Goal: Transaction & Acquisition: Subscribe to service/newsletter

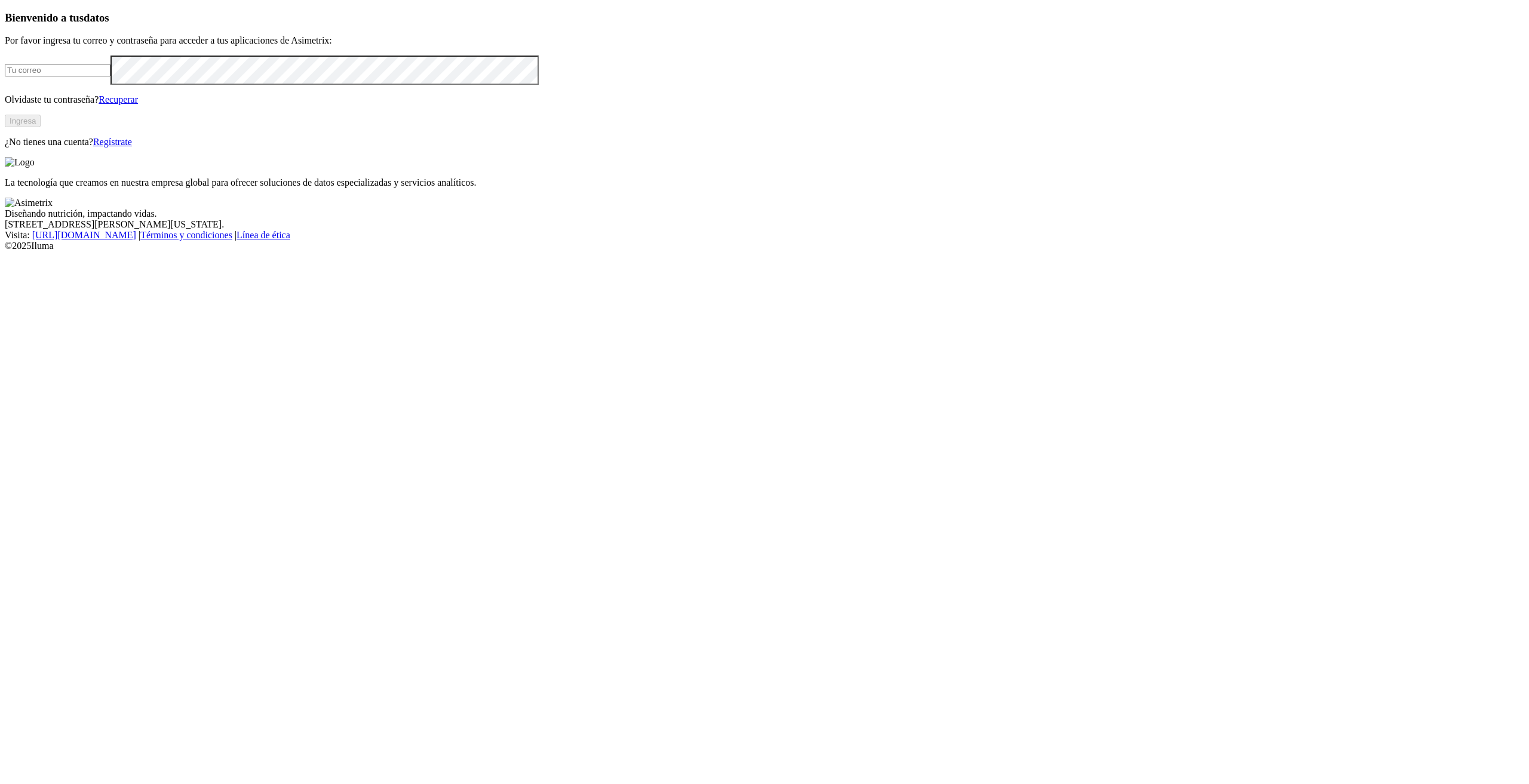
type input "[PERSON_NAME][EMAIL_ADDRESS][PERSON_NAME][DOMAIN_NAME]"
click at [132, 147] on link "Regístrate" at bounding box center [112, 142] width 39 height 10
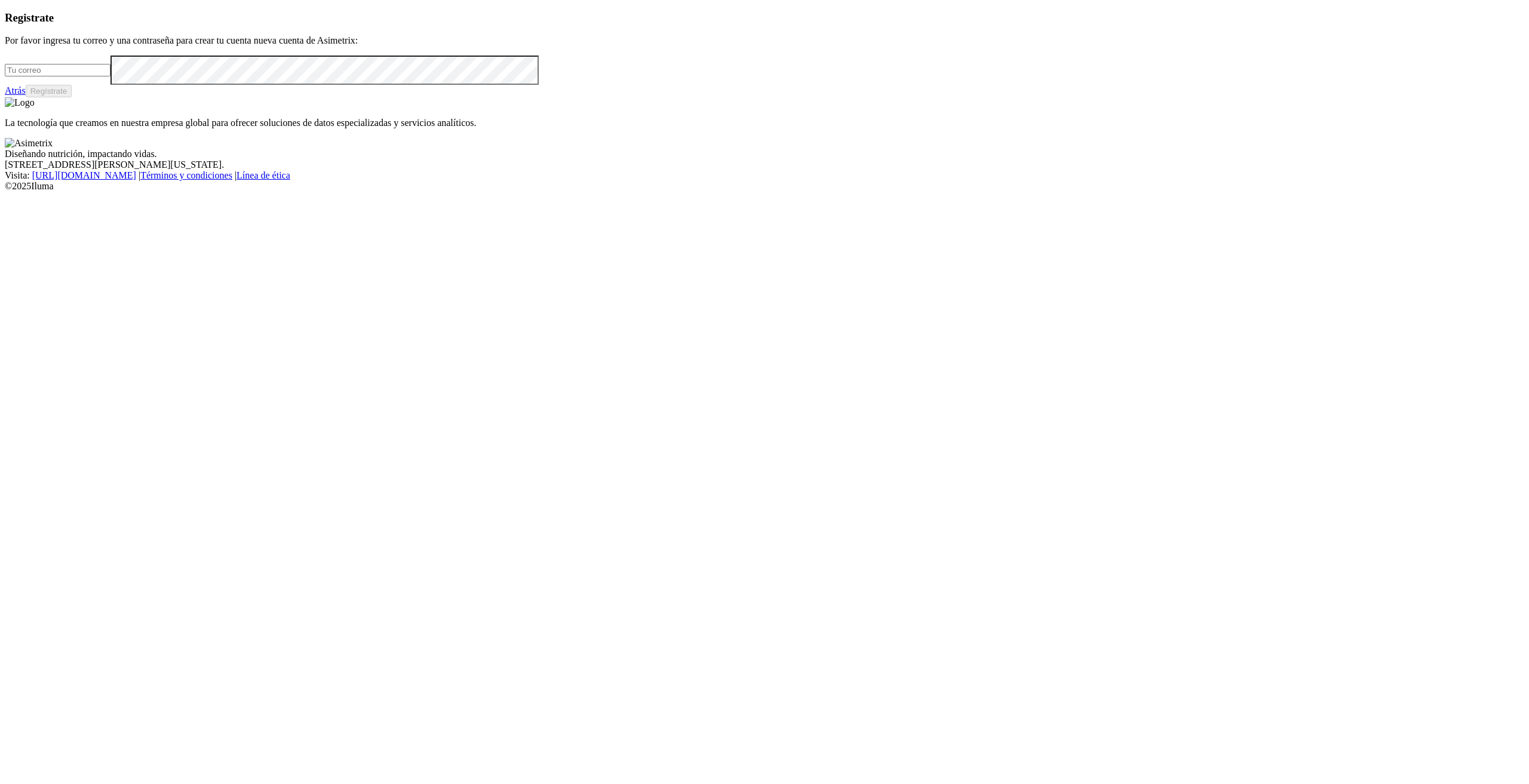
type input "[PERSON_NAME][EMAIL_ADDRESS][PERSON_NAME][DOMAIN_NAME]"
click at [63, 98] on div "Registrate Por favor ingresa tu correo y una contraseña para crear tu cuenta nu…" at bounding box center [764, 54] width 1520 height 87
drag, startPoint x: 343, startPoint y: 223, endPoint x: 68, endPoint y: 231, distance: 275.1
click at [68, 98] on div "Registrate Por favor ingresa tu correo y una contraseña para crear tu cuenta nu…" at bounding box center [764, 54] width 1520 height 87
click at [110, 76] on input "email" at bounding box center [57, 70] width 106 height 13
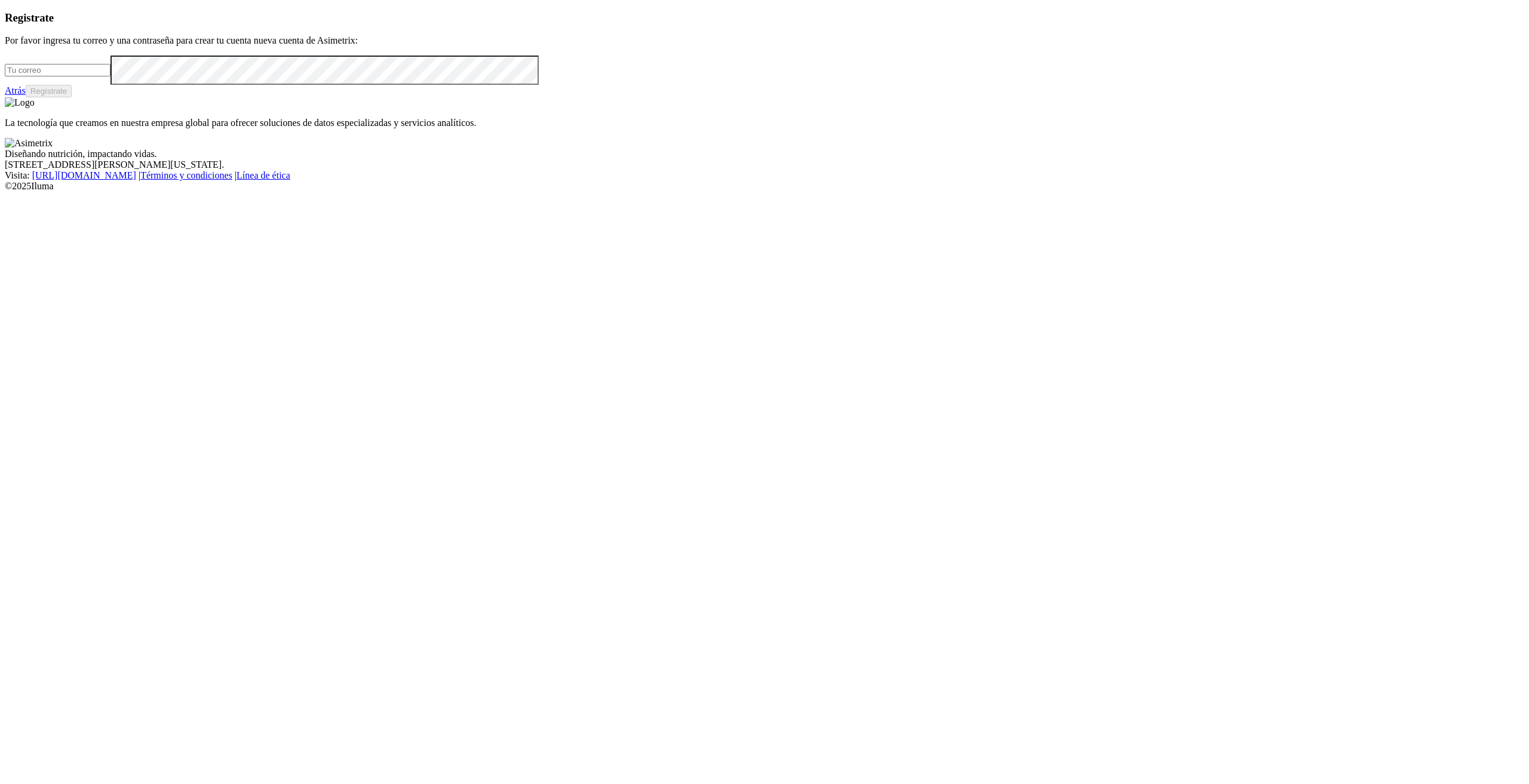
paste input "[EMAIL_ADDRESS][DOMAIN_NAME]"
type input "[EMAIL_ADDRESS][DOMAIN_NAME]"
click at [72, 98] on button "Regístrate" at bounding box center [49, 91] width 46 height 13
